Goal: Task Accomplishment & Management: Manage account settings

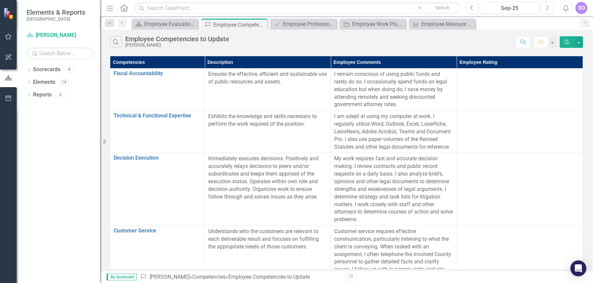
scroll to position [167, 0]
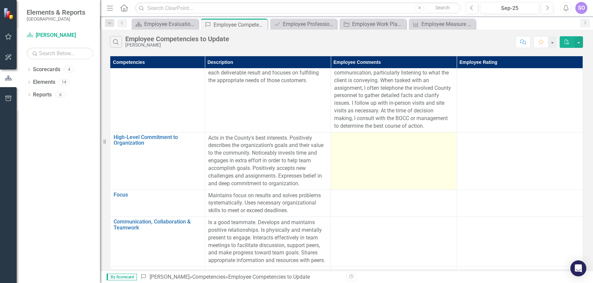
click at [367, 150] on td at bounding box center [394, 161] width 126 height 58
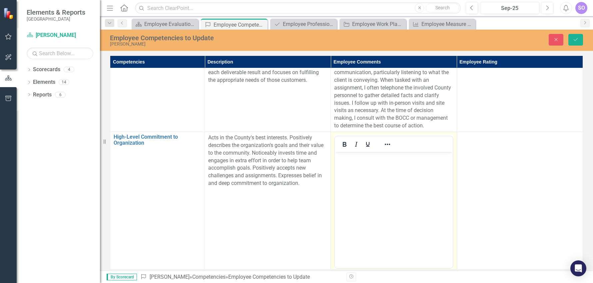
scroll to position [0, 0]
click at [388, 174] on body "Rich Text Area. Press ALT-0 for help." at bounding box center [394, 202] width 118 height 100
click at [277, 169] on p "Acts in the County's best interests. Positively describes the organization's go…" at bounding box center [267, 160] width 119 height 53
click at [50, 71] on link "Scorecards" at bounding box center [46, 70] width 27 height 8
click at [29, 69] on icon "Dropdown" at bounding box center [29, 71] width 5 height 4
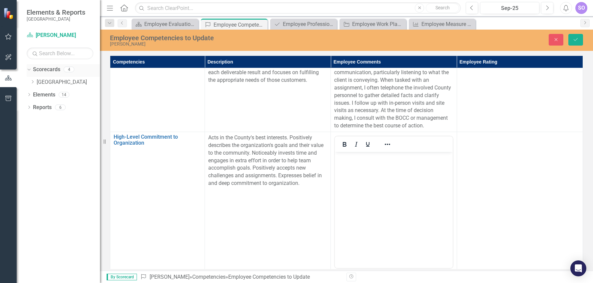
click at [29, 69] on icon "Dropdown" at bounding box center [28, 69] width 4 height 5
click at [28, 82] on icon "Dropdown" at bounding box center [29, 83] width 5 height 4
click at [32, 144] on icon "Dropdown" at bounding box center [32, 146] width 5 height 4
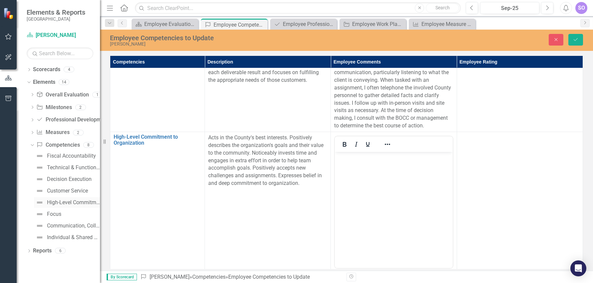
click at [53, 202] on div "High-Level Commitment to Organization" at bounding box center [73, 203] width 53 height 6
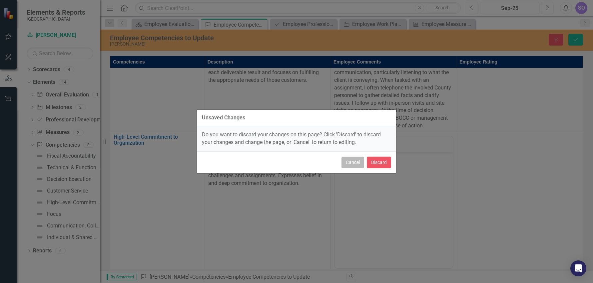
click at [350, 162] on button "Cancel" at bounding box center [352, 163] width 23 height 12
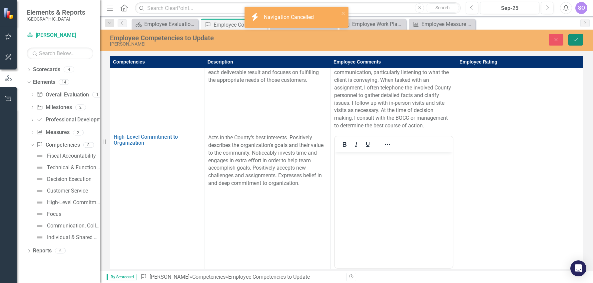
click at [577, 38] on icon "Save" at bounding box center [576, 39] width 6 height 5
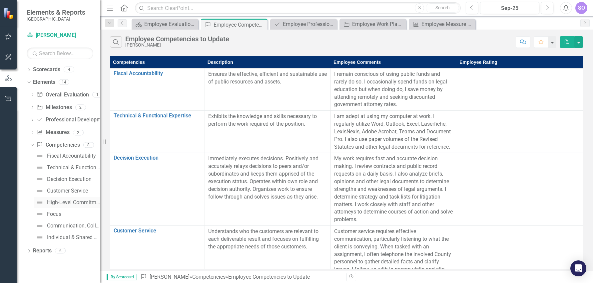
click at [68, 203] on div "High-Level Commitment to Organization" at bounding box center [73, 203] width 53 height 6
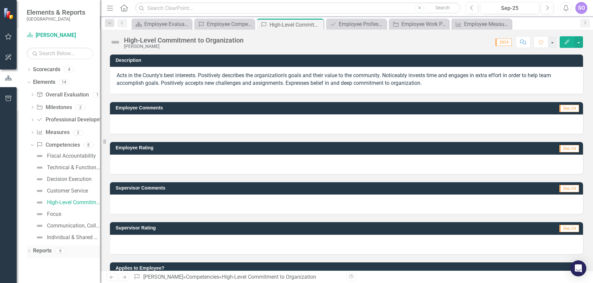
click at [28, 250] on icon "Dropdown" at bounding box center [29, 252] width 5 height 4
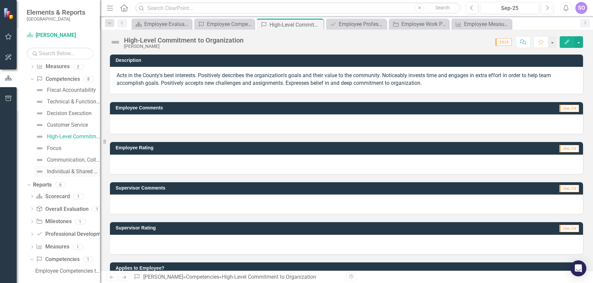
scroll to position [71, 0]
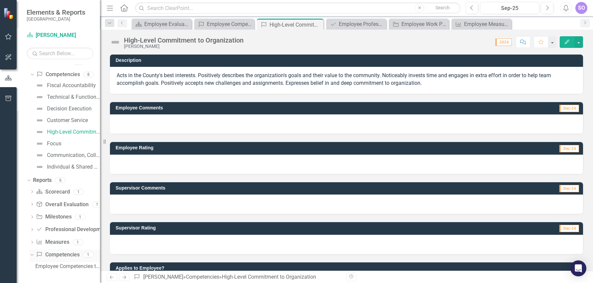
click at [31, 255] on icon "Dropdown" at bounding box center [31, 254] width 4 height 5
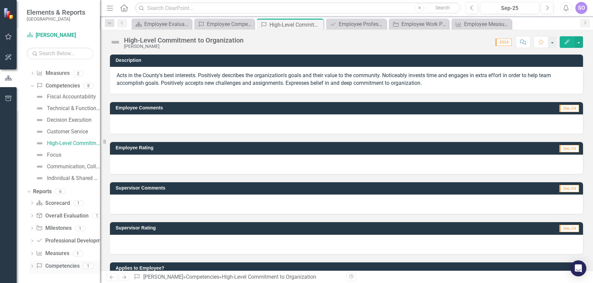
click at [64, 269] on link "Competency Competencies" at bounding box center [57, 267] width 43 height 8
click at [32, 265] on icon "Dropdown" at bounding box center [32, 267] width 5 height 4
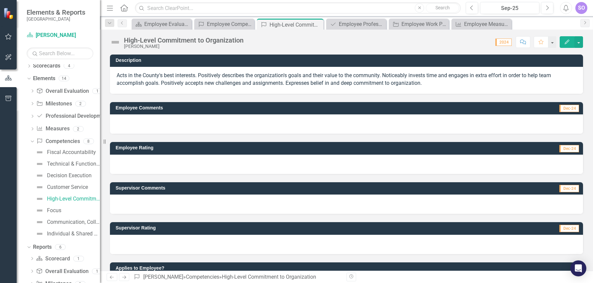
scroll to position [71, 0]
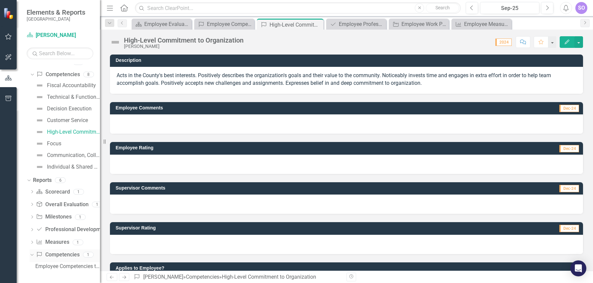
click at [33, 254] on icon "Dropdown" at bounding box center [31, 254] width 4 height 5
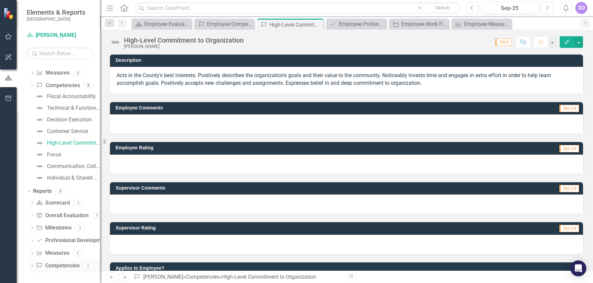
scroll to position [59, 0]
click at [8, 100] on icon "button" at bounding box center [8, 98] width 7 height 5
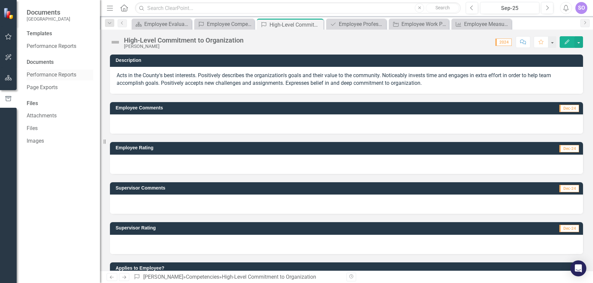
click at [52, 76] on link "Performance Reports" at bounding box center [60, 75] width 67 height 8
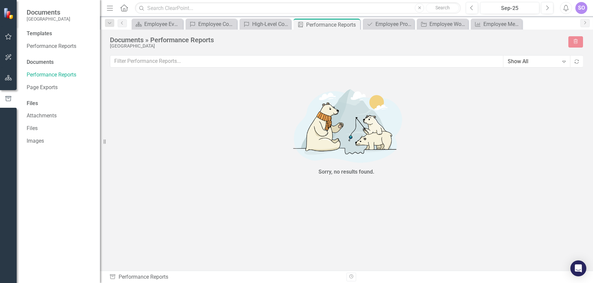
click at [47, 64] on div "Documents" at bounding box center [60, 63] width 67 height 8
click at [47, 62] on div "Documents" at bounding box center [60, 63] width 67 height 8
